Goal: Task Accomplishment & Management: Manage account settings

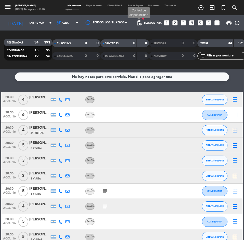
click at [140, 23] on span "pending_actions" at bounding box center [139, 23] width 6 height 6
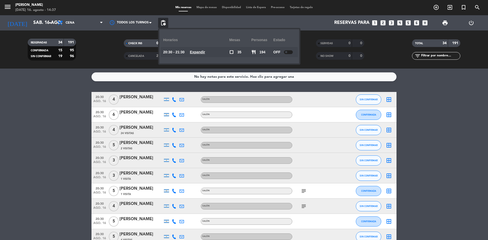
click at [243, 51] on div at bounding box center [288, 52] width 9 height 4
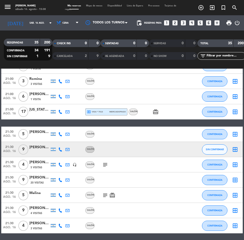
scroll to position [426, 0]
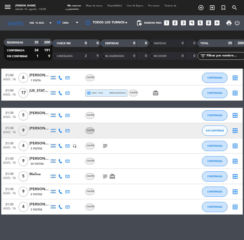
click at [29, 131] on div "Gisela Ruffinatto" at bounding box center [39, 129] width 20 height 6
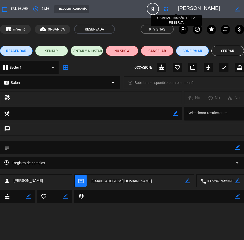
click at [169, 7] on icon "fullscreen" at bounding box center [166, 9] width 6 height 6
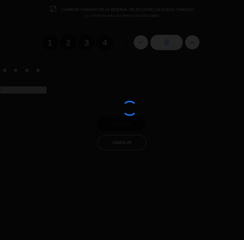
click at [52, 33] on div at bounding box center [122, 120] width 244 height 240
click at [128, 106] on div at bounding box center [129, 108] width 15 height 15
click at [128, 107] on div at bounding box center [129, 108] width 17 height 17
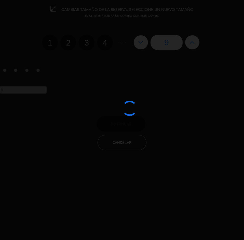
click at [128, 107] on div at bounding box center [129, 108] width 15 height 15
click at [129, 106] on div at bounding box center [130, 108] width 16 height 16
click at [129, 106] on div at bounding box center [129, 108] width 18 height 18
click at [129, 106] on div at bounding box center [129, 108] width 17 height 17
click at [129, 106] on div at bounding box center [129, 108] width 19 height 19
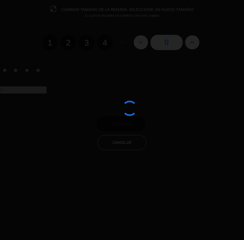
click at [129, 106] on div at bounding box center [129, 108] width 18 height 18
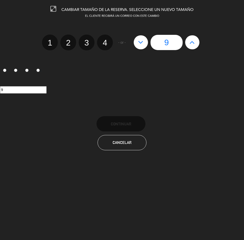
click at [201, 40] on div "9" at bounding box center [166, 42] width 71 height 15
click at [194, 41] on icon at bounding box center [191, 42] width 5 height 8
type input "10"
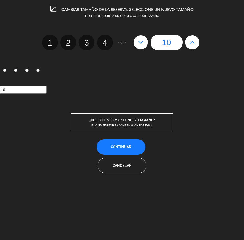
click at [138, 123] on div "EL CLIENTE RECIBIRÁ CONFIRMACIÓN POR EMAIL" at bounding box center [121, 125] width 101 height 5
click at [134, 148] on button "Continuar" at bounding box center [120, 146] width 49 height 15
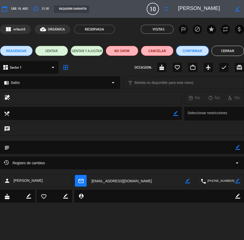
click at [192, 50] on button "Confirmar" at bounding box center [192, 51] width 33 height 10
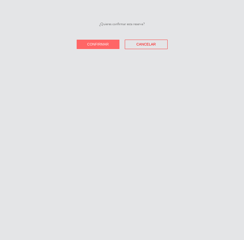
click at [100, 45] on span "Confirmar" at bounding box center [98, 44] width 22 height 4
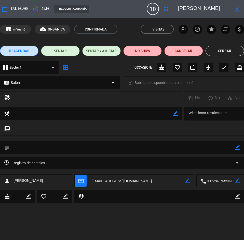
click at [219, 50] on button "Cerrar" at bounding box center [224, 51] width 38 height 10
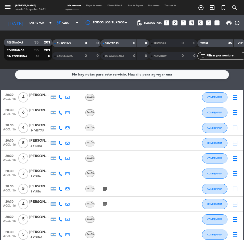
scroll to position [0, 0]
